Goal: Task Accomplishment & Management: Use online tool/utility

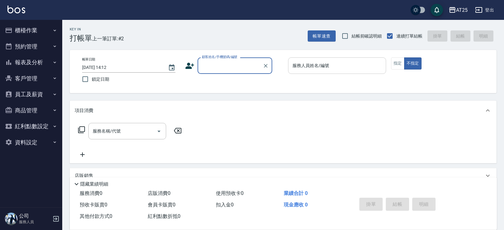
click at [327, 73] on div "服務人員姓名/編號" at bounding box center [337, 66] width 98 height 16
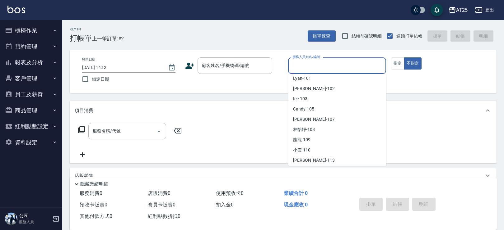
scroll to position [333, 0]
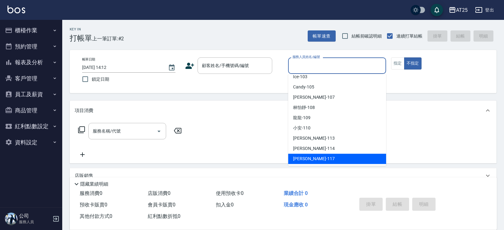
click at [42, 79] on button "客戶管理" at bounding box center [30, 79] width 57 height 16
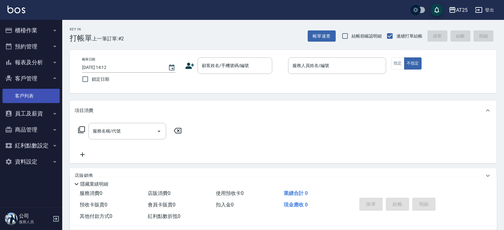
drag, startPoint x: 39, startPoint y: 75, endPoint x: 40, endPoint y: 93, distance: 17.4
click at [39, 75] on button "客戶管理" at bounding box center [30, 79] width 57 height 16
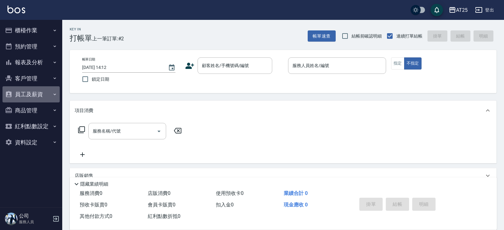
click at [36, 95] on button "員工及薪資" at bounding box center [30, 94] width 57 height 16
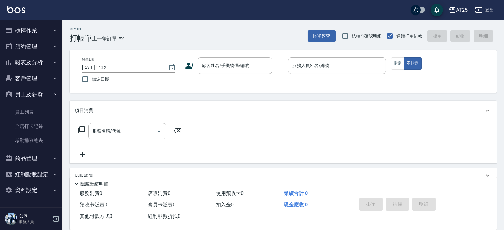
click at [240, 18] on div "AT25 登出" at bounding box center [252, 10] width 504 height 20
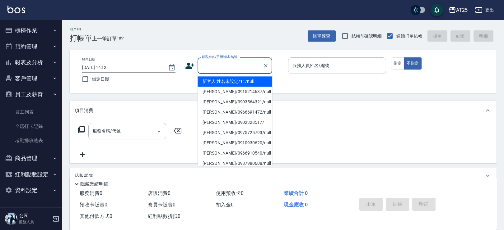
click at [224, 68] on input "顧客姓名/手機號碼/編號" at bounding box center [230, 65] width 60 height 11
click at [245, 81] on li "新客人 姓名未設定/11/null" at bounding box center [235, 82] width 75 height 10
type input "新客人 姓名未設定/11/null"
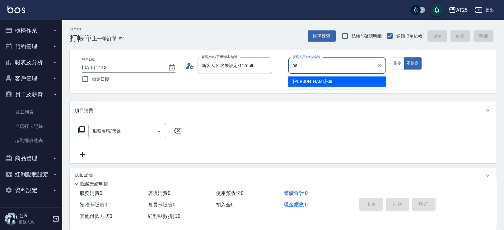
type input "Tony-08"
type button "false"
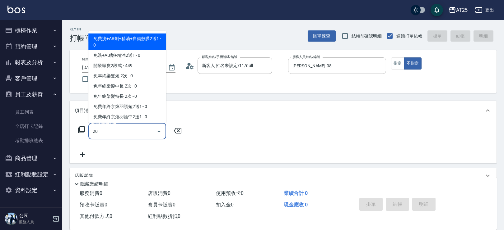
type input "201"
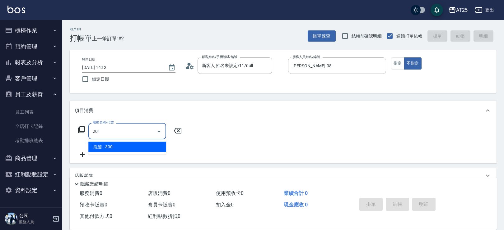
type input "30"
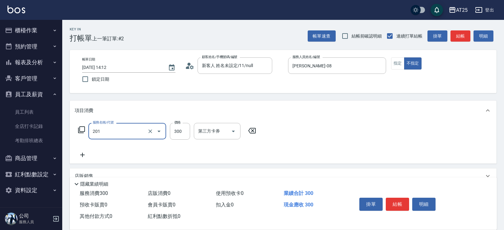
type input "洗髮(201)"
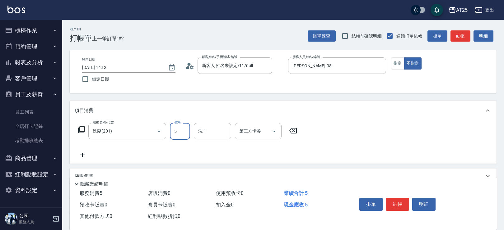
type input "0"
type input "50"
type input "500"
type input "sandy-83"
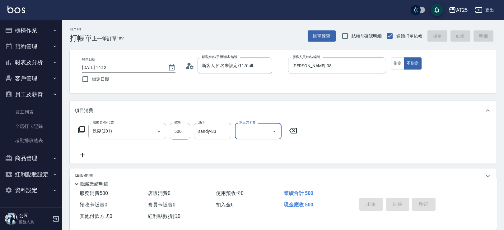
type input "2025/09/25 14:24"
type input "0"
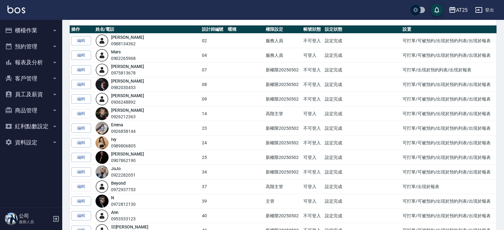
scroll to position [72, 0]
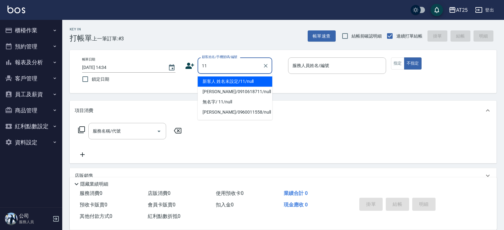
type input "新客人 姓名未設定/11/null"
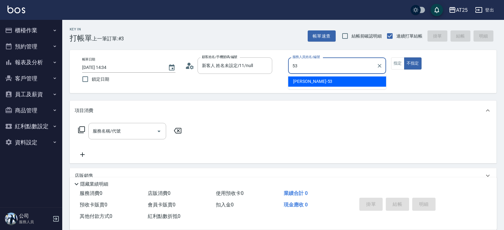
type input "Jerry-53"
type button "false"
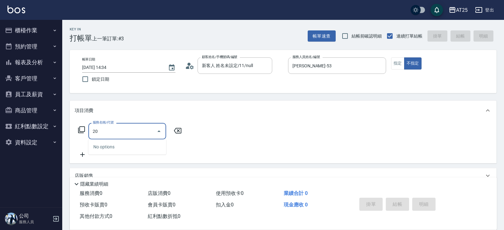
type input "201"
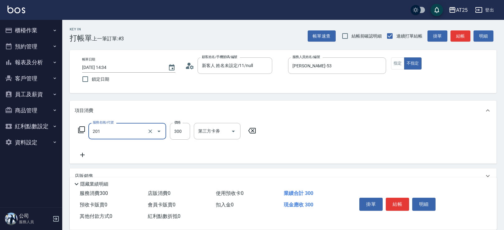
type input "30"
type input "洗髮(201)"
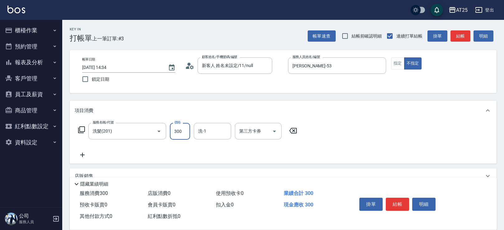
type input "0"
type input "40"
type input "400"
type input "David-79"
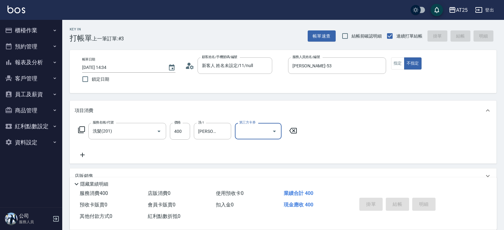
type input "2025/09/25 14:35"
type input "0"
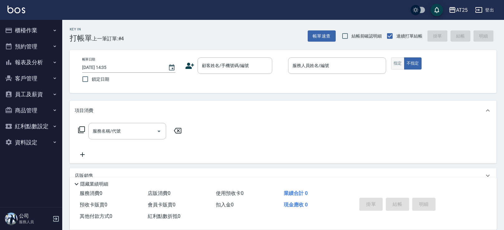
click at [392, 62] on div "帳單日期 2025/09/25 14:35 鎖定日期 顧客姓名/手機號碼/編號 顧客姓名/手機號碼/編號 服務人員姓名/編號 服務人員姓名/編號 指定 不指定" at bounding box center [283, 72] width 412 height 28
click at [402, 62] on button "指定" at bounding box center [397, 64] width 13 height 12
click at [223, 66] on input "顧客姓名/手機號碼/編號" at bounding box center [230, 65] width 60 height 11
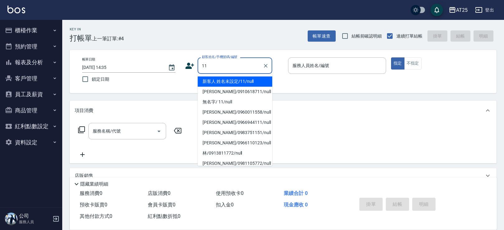
type input "新客人 姓名未設定/11/null"
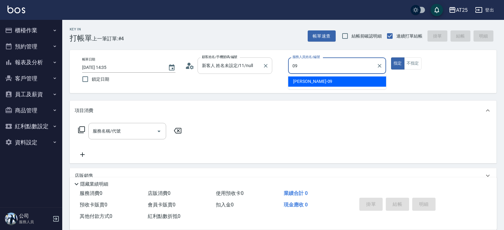
type input "Kevin-09"
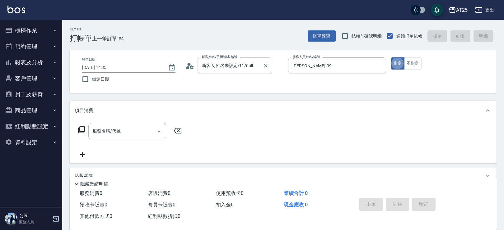
type button "true"
type input "201"
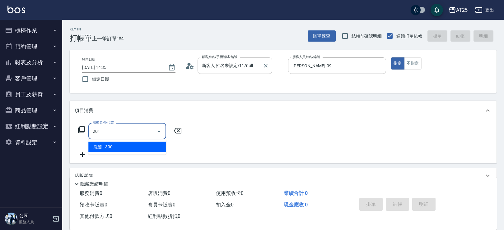
type input "30"
type input "洗髮(201)"
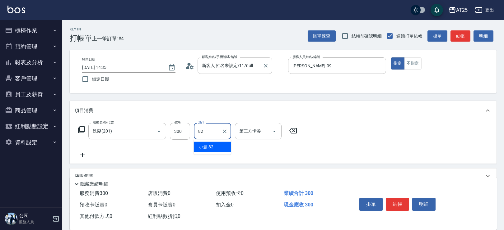
type input "小曼-82"
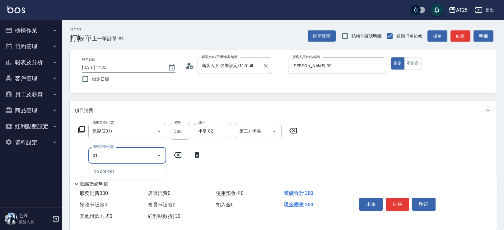
type input "0"
type input "401"
type input "60"
type input "剪髮(401)"
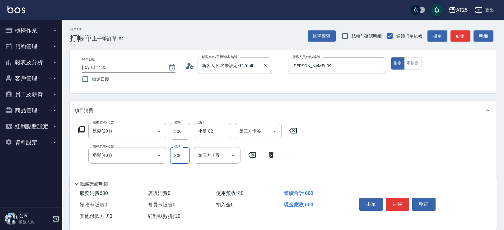
type input "30"
type input "20"
type input "50"
type input "200"
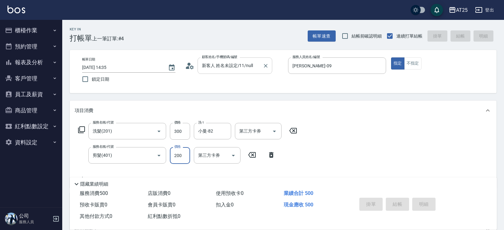
type input "2025/09/25 14:55"
type input "0"
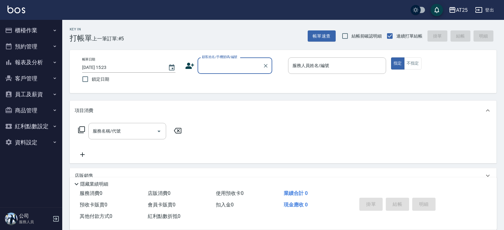
click at [44, 65] on button "報表及分析" at bounding box center [30, 62] width 57 height 16
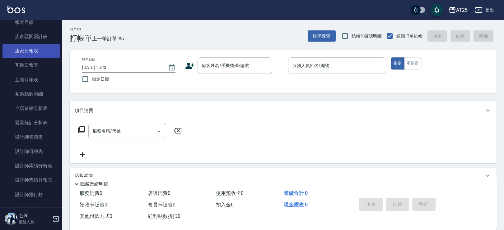
scroll to position [80, 0]
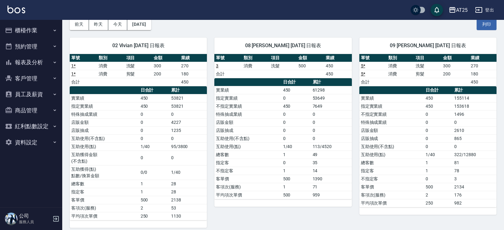
scroll to position [23, 0]
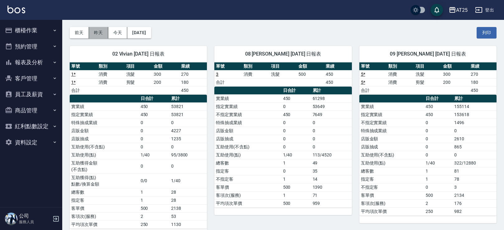
click at [106, 29] on button "昨天" at bounding box center [98, 33] width 19 height 12
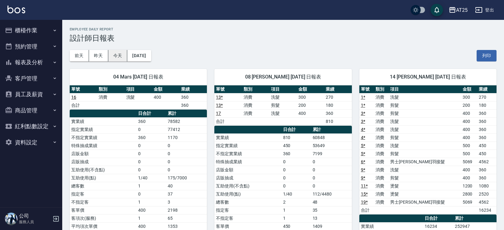
click at [125, 56] on button "今天" at bounding box center [117, 56] width 19 height 12
